Goal: Transaction & Acquisition: Purchase product/service

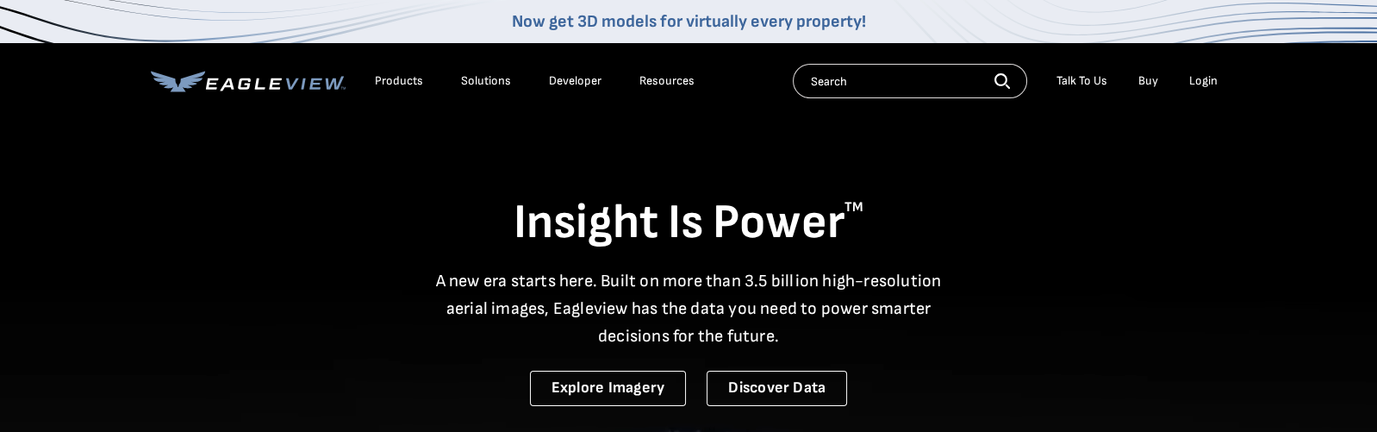
click at [1195, 84] on div "Login" at bounding box center [1203, 81] width 28 height 16
click at [1200, 81] on div "Login" at bounding box center [1203, 81] width 28 height 16
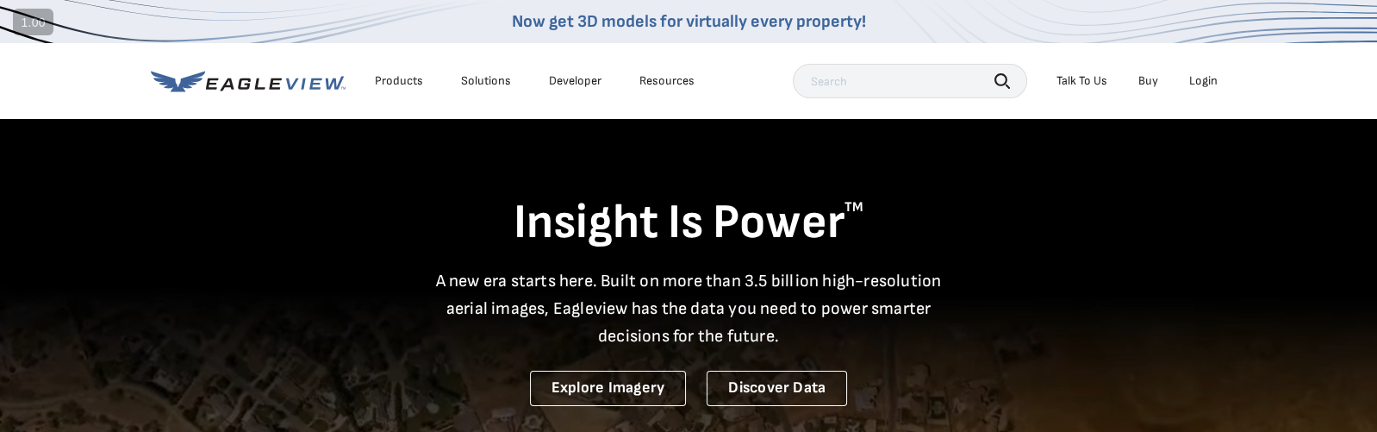
click at [1204, 77] on div "Login" at bounding box center [1203, 81] width 28 height 16
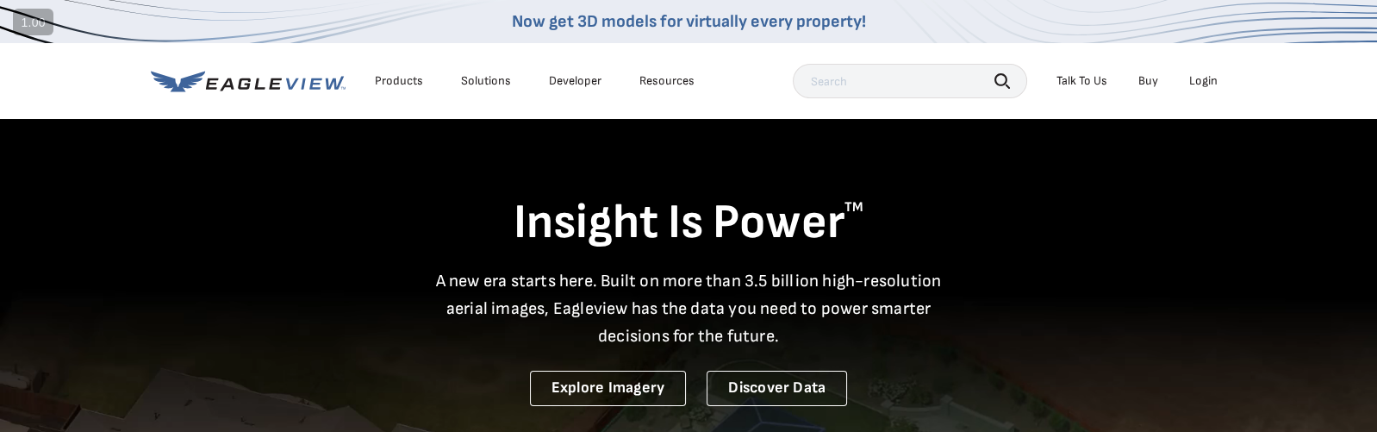
click at [1204, 81] on div "Login" at bounding box center [1203, 81] width 28 height 16
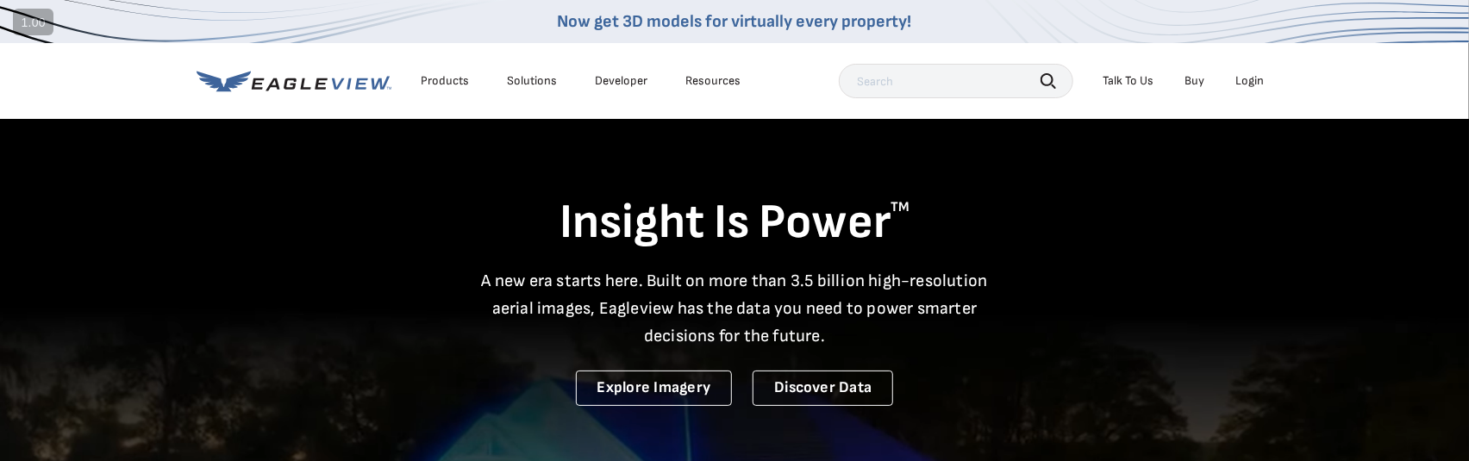
click at [1251, 81] on div "Login" at bounding box center [1249, 81] width 28 height 16
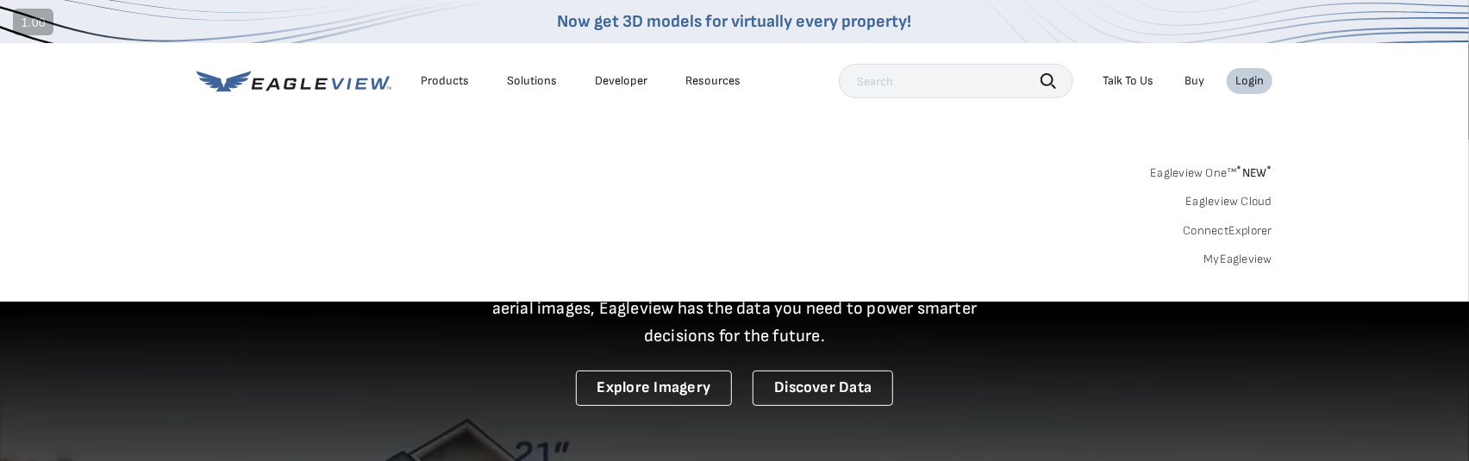
click at [1222, 260] on link "MyEagleview" at bounding box center [1237, 260] width 69 height 16
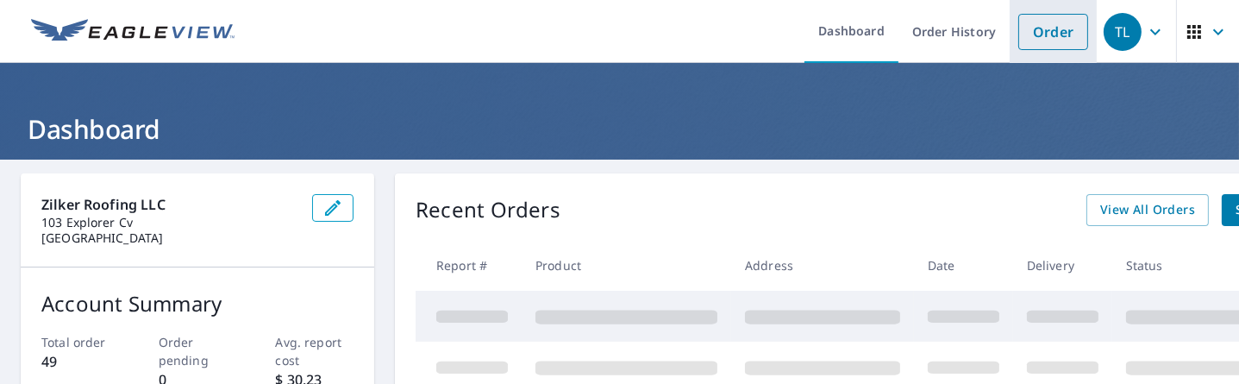
click at [1036, 33] on link "Order" at bounding box center [1053, 32] width 70 height 36
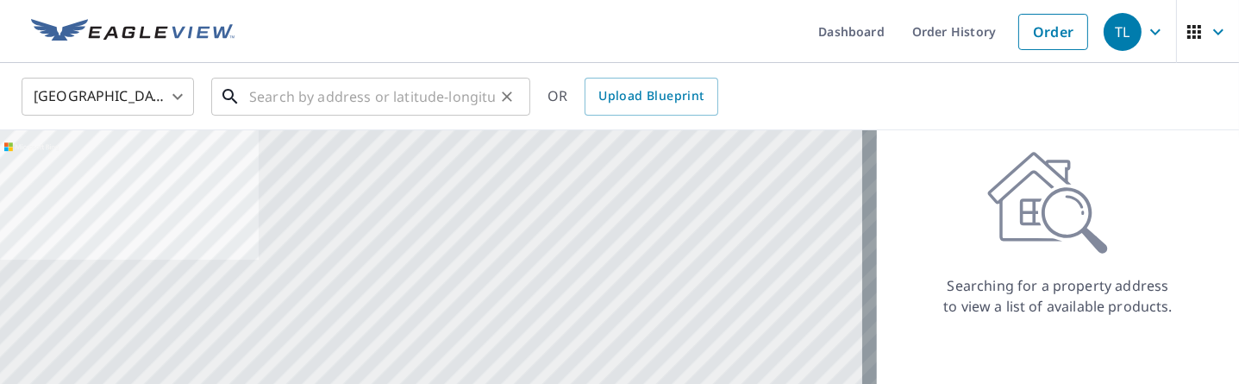
click at [303, 95] on input "text" at bounding box center [372, 96] width 246 height 48
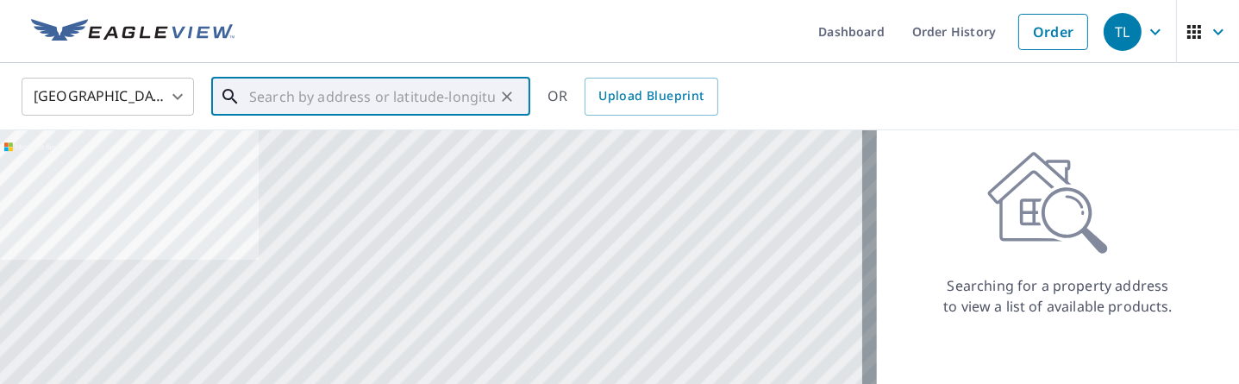
paste input "3708 Cima Serena Dr #2, Austin, TX 78759"
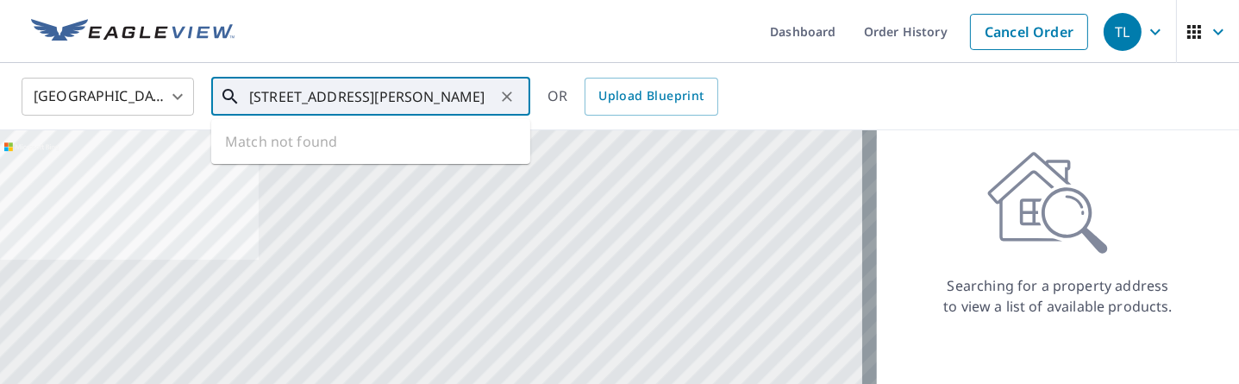
scroll to position [0, 29]
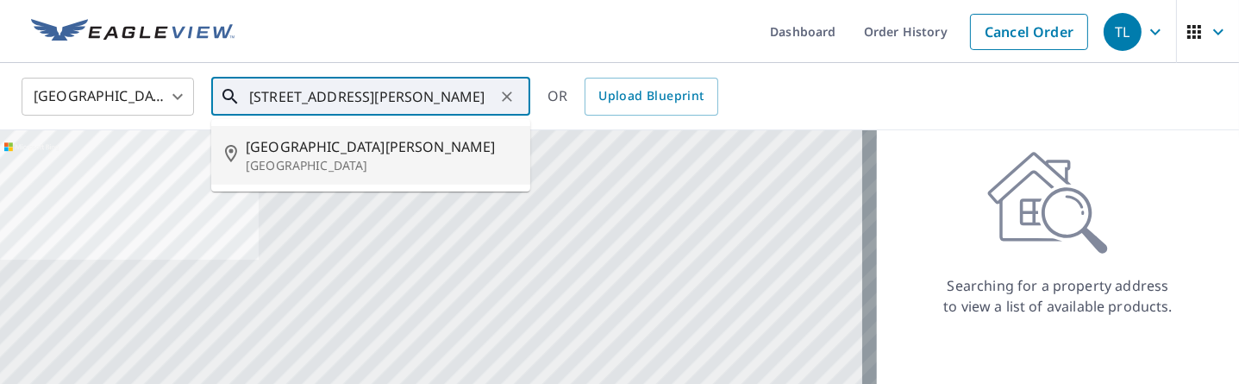
click at [376, 147] on span "3708 Cima SErena Dr" at bounding box center [381, 146] width 271 height 21
type input "3708 Cima SErena Dr Austin, TX 78759"
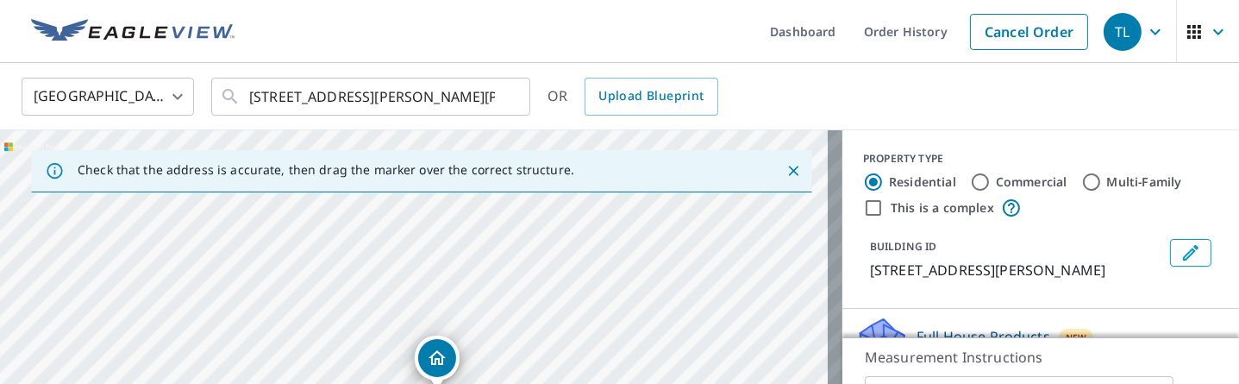
drag, startPoint x: 459, startPoint y: 307, endPoint x: 501, endPoint y: 149, distance: 163.1
click at [501, 149] on div "Check that the address is accurate, then drag the marker over the correct struc…" at bounding box center [421, 311] width 842 height 362
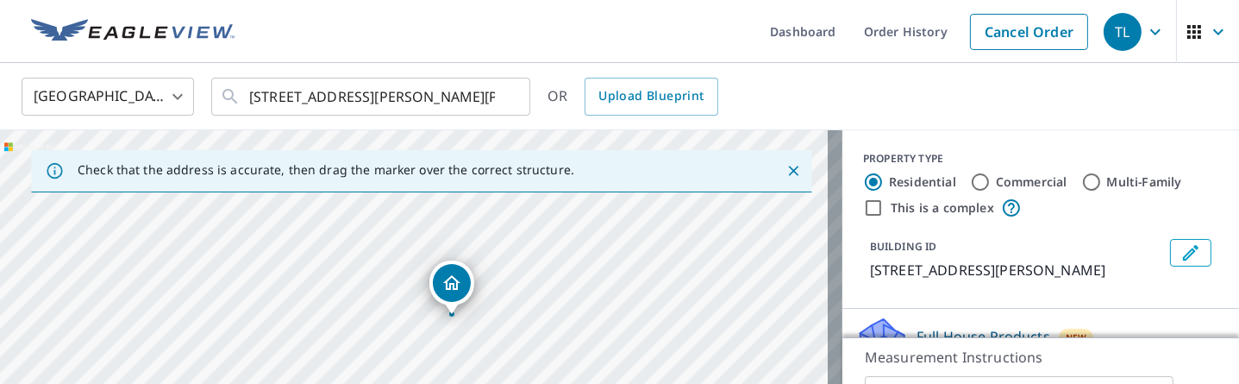
click at [502, 128] on div "United States US ​ 3708 Cima SErena Dr Austin, TX 78759 ​ OR Upload Blueprint" at bounding box center [619, 96] width 1239 height 67
click at [523, 27] on ul "Dashboard Order History Cancel Order" at bounding box center [671, 31] width 852 height 63
click at [906, 96] on div "United States US ​ 3708 Cima SErena Dr Austin, TX 78759 ​ OR Upload Blueprint" at bounding box center [613, 96] width 1209 height 41
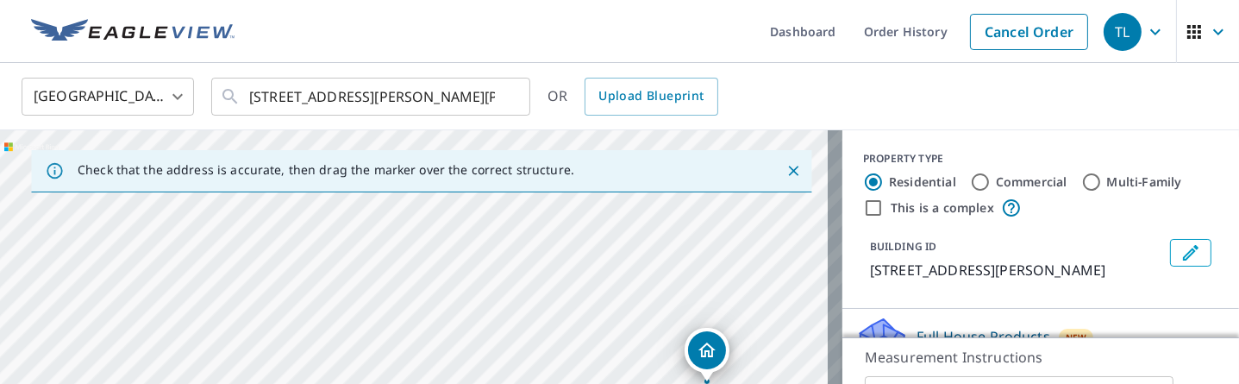
click at [784, 163] on icon "Close" at bounding box center [792, 170] width 17 height 17
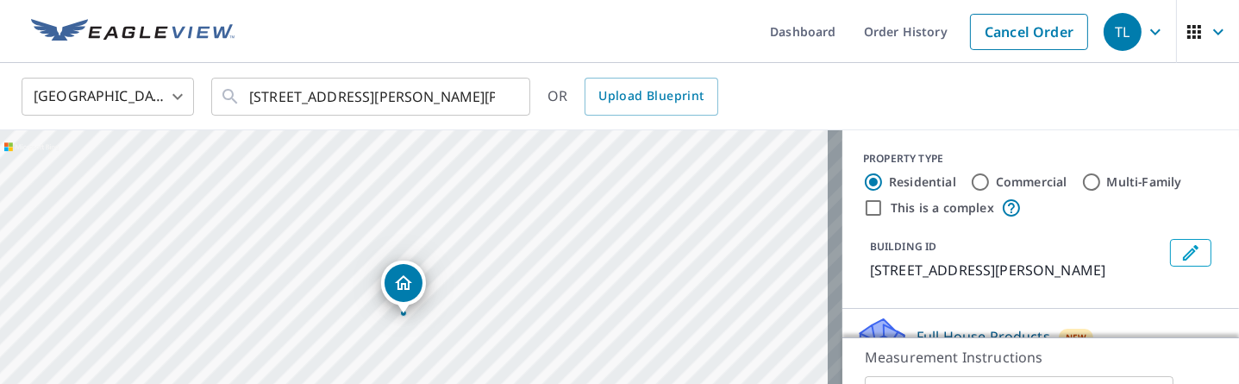
click at [747, 202] on div "3708 Cima Serena Dr Austin, TX 78759" at bounding box center [421, 311] width 842 height 362
drag, startPoint x: 403, startPoint y: 284, endPoint x: 390, endPoint y: 279, distance: 13.9
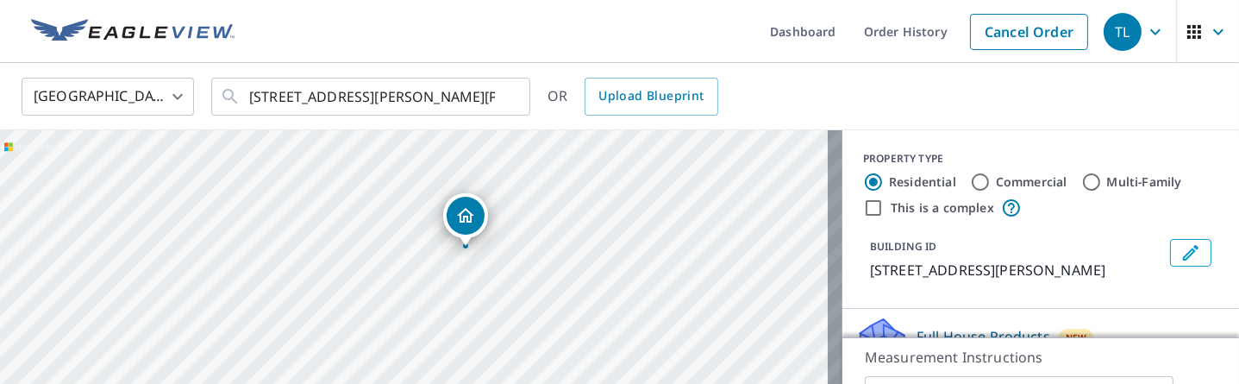
drag, startPoint x: 476, startPoint y: 308, endPoint x: 527, endPoint y: 246, distance: 80.8
click at [527, 246] on div "3708 Cima Serena Dr Austin, TX 78759" at bounding box center [421, 311] width 842 height 362
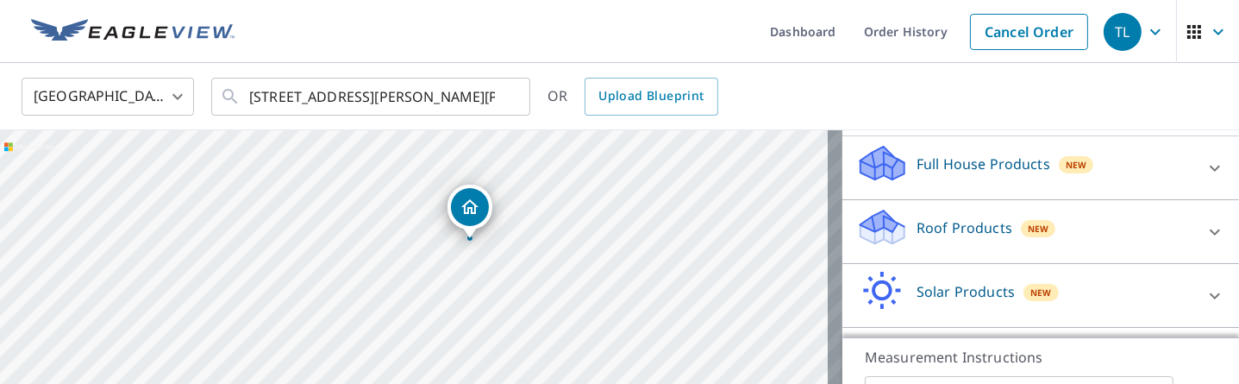
scroll to position [191, 0]
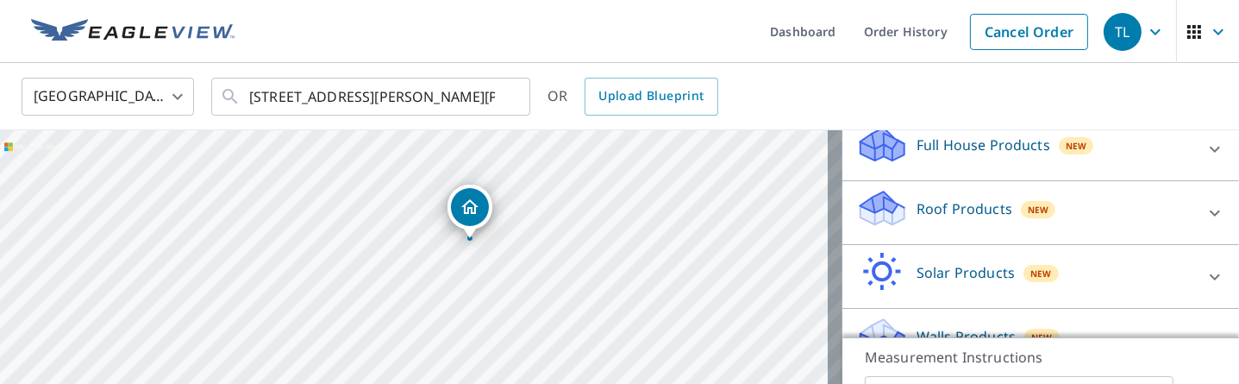
click at [978, 154] on div "Full House Products New" at bounding box center [1025, 148] width 338 height 49
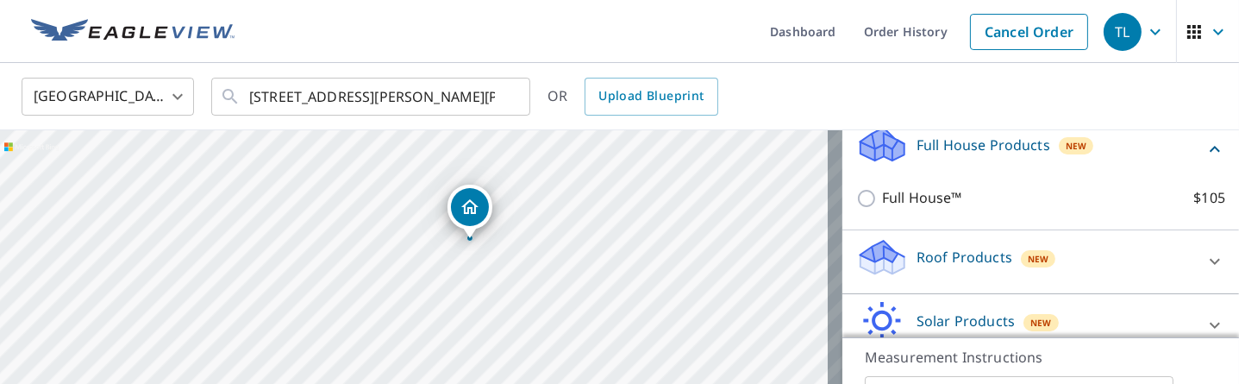
click at [975, 257] on p "Roof Products" at bounding box center [964, 257] width 96 height 21
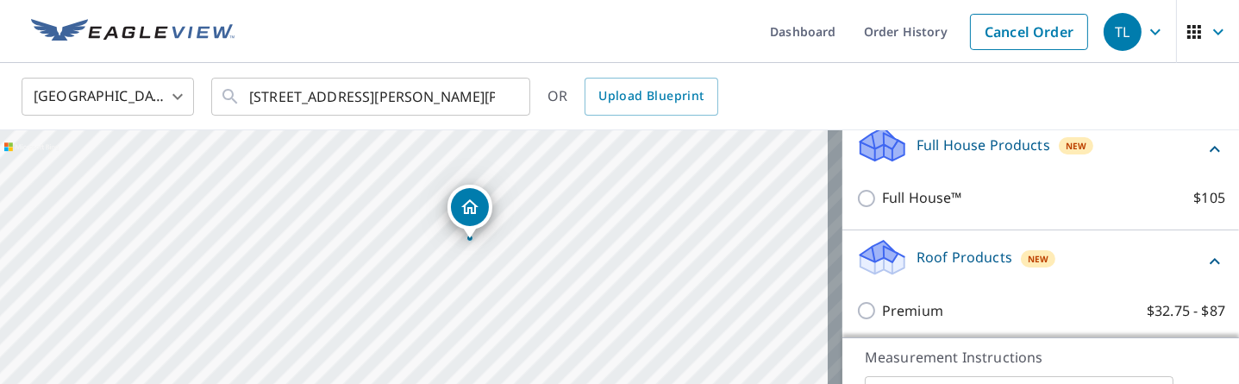
scroll to position [287, 0]
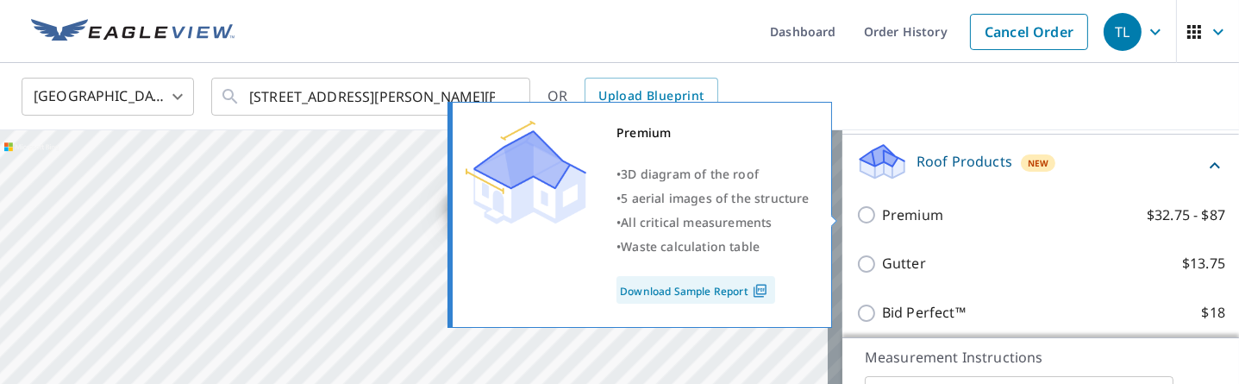
click at [856, 218] on input "Premium $32.75 - $87" at bounding box center [869, 214] width 26 height 21
checkbox input "true"
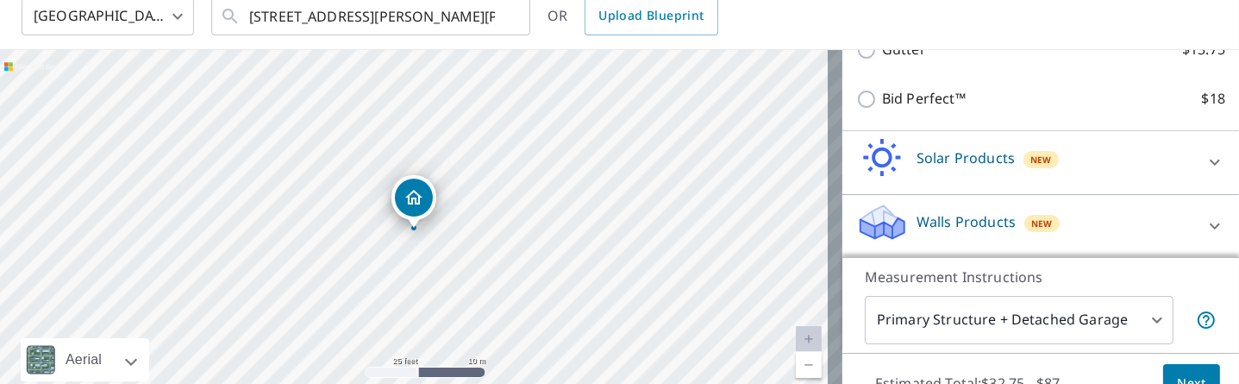
scroll to position [152, 0]
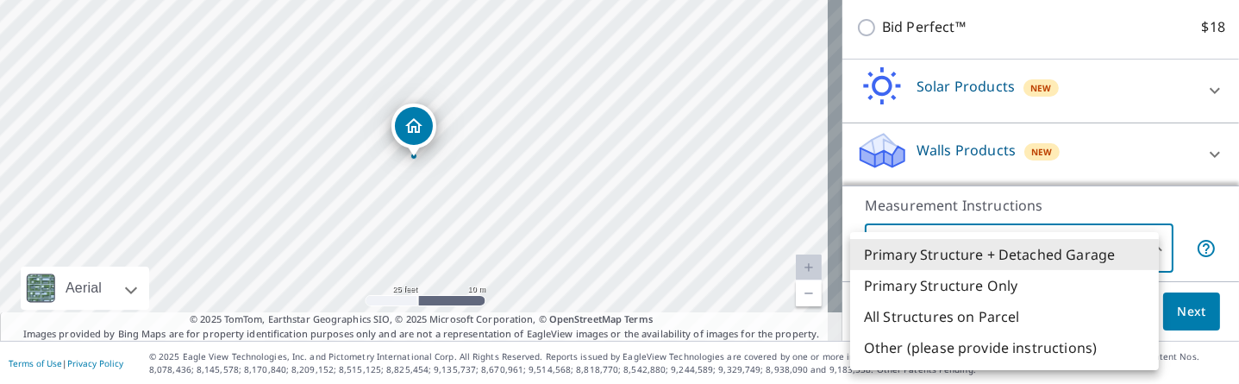
click at [1133, 253] on body "TL TL Dashboard Order History Cancel Order TL United States US ​ 3708 Cima SEre…" at bounding box center [619, 192] width 1239 height 384
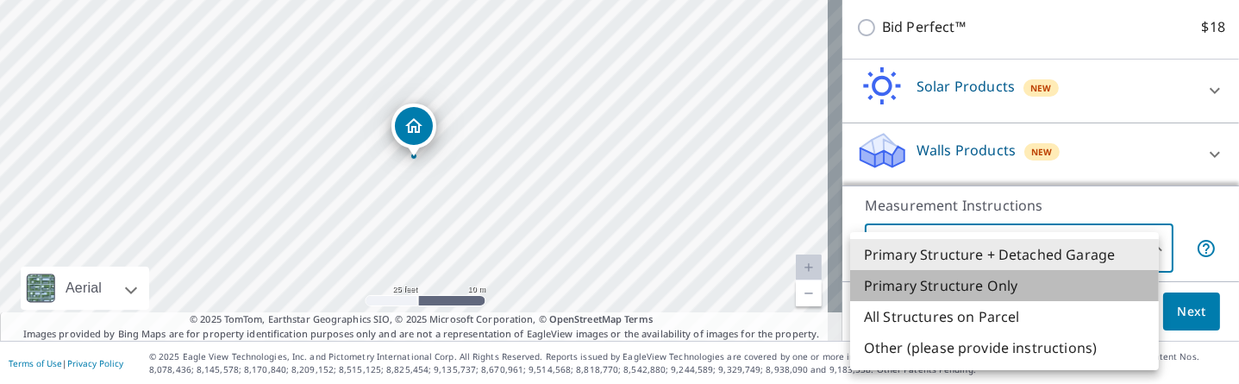
click at [1021, 274] on li "Primary Structure Only" at bounding box center [1004, 285] width 309 height 31
type input "2"
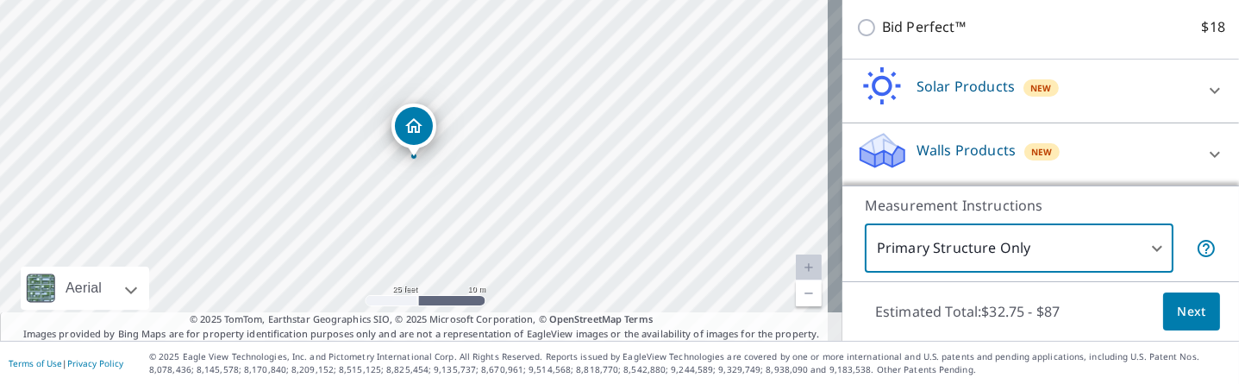
click at [1163, 304] on button "Next" at bounding box center [1191, 311] width 57 height 39
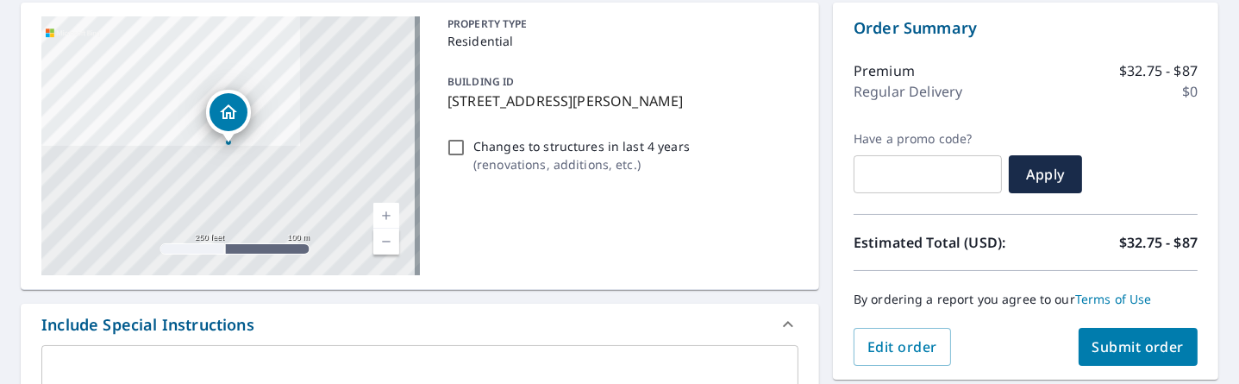
scroll to position [191, 0]
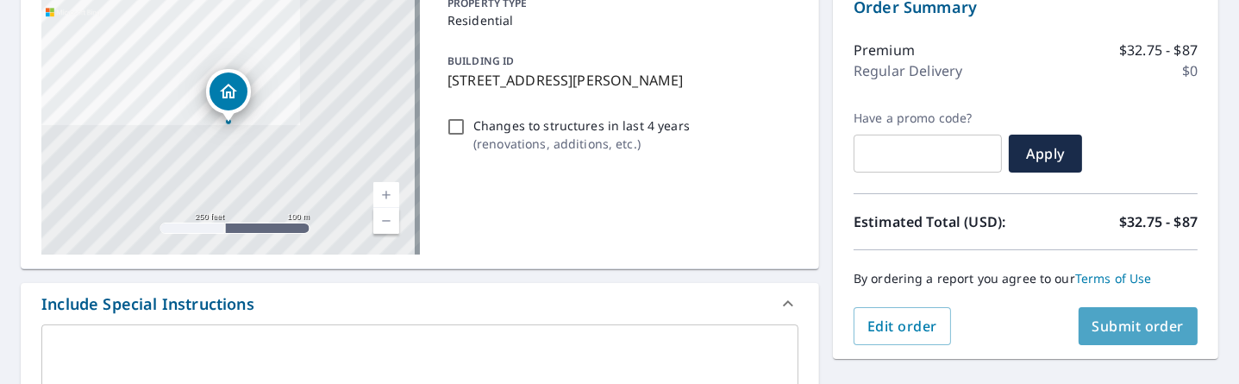
click at [1140, 328] on span "Submit order" at bounding box center [1138, 325] width 92 height 19
